Goal: Task Accomplishment & Management: Manage account settings

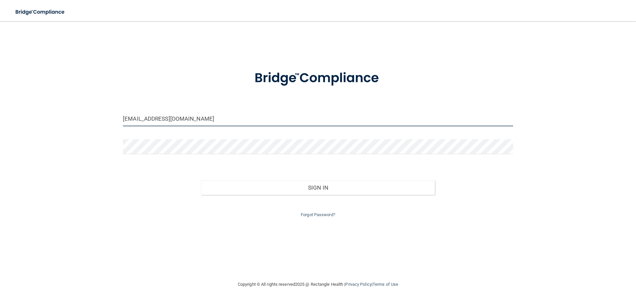
drag, startPoint x: 189, startPoint y: 121, endPoint x: 90, endPoint y: 109, distance: 99.5
click at [90, 109] on div "[EMAIL_ADDRESS][DOMAIN_NAME] Invalid email/password. You don't have permission …" at bounding box center [318, 151] width 610 height 246
type input "[EMAIL_ADDRESS][DOMAIN_NAME]"
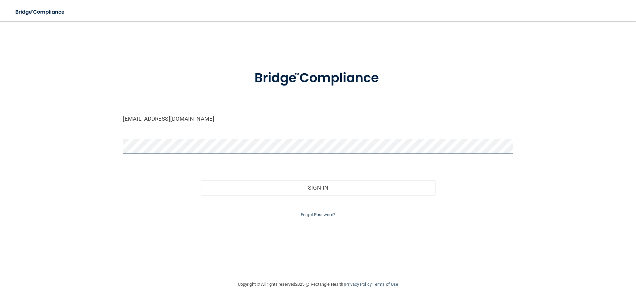
click at [201, 180] on button "Sign In" at bounding box center [318, 187] width 234 height 15
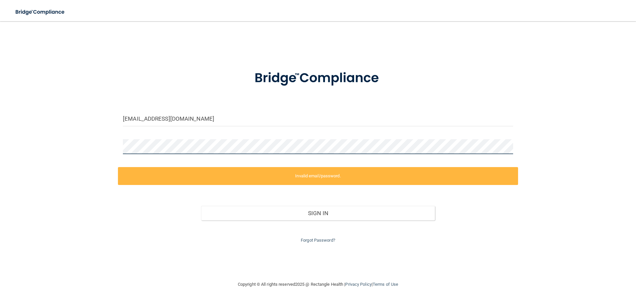
click at [0, 111] on main "[EMAIL_ADDRESS][DOMAIN_NAME] Invalid email/password. You don't have permission …" at bounding box center [318, 161] width 636 height 281
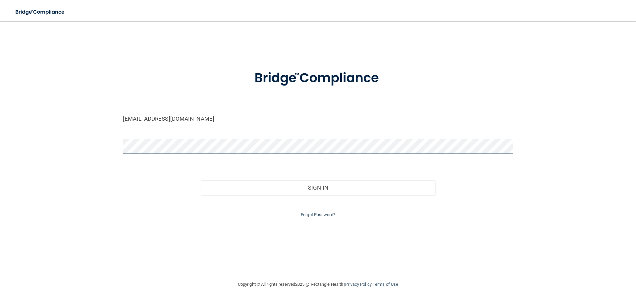
click at [201, 180] on button "Sign In" at bounding box center [318, 187] width 234 height 15
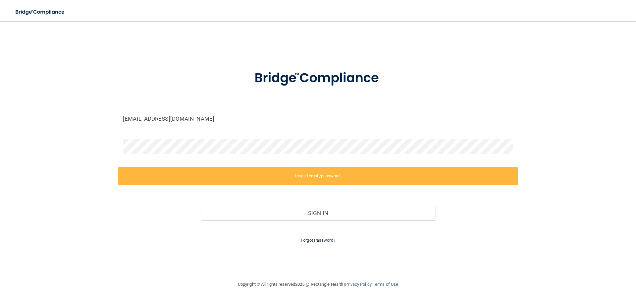
click at [315, 241] on link "Forgot Password?" at bounding box center [318, 240] width 34 height 5
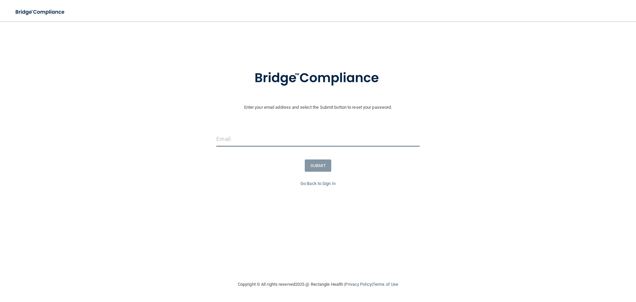
click at [250, 141] on input "email" at bounding box center [317, 139] width 203 height 15
type input "[EMAIL_ADDRESS][DOMAIN_NAME]"
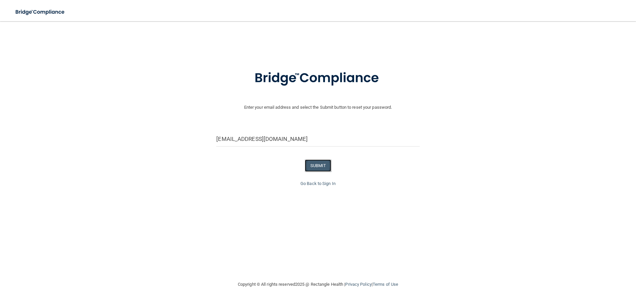
click at [318, 165] on button "SUBMIT" at bounding box center [318, 165] width 27 height 12
